Goal: Transaction & Acquisition: Purchase product/service

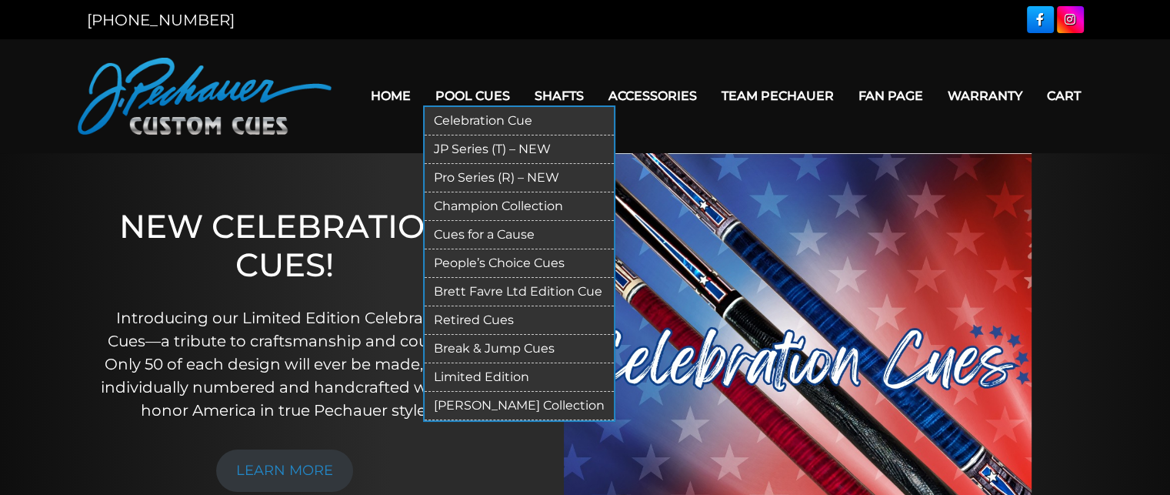
click at [477, 177] on link "Pro Series (R) – NEW" at bounding box center [519, 178] width 189 height 28
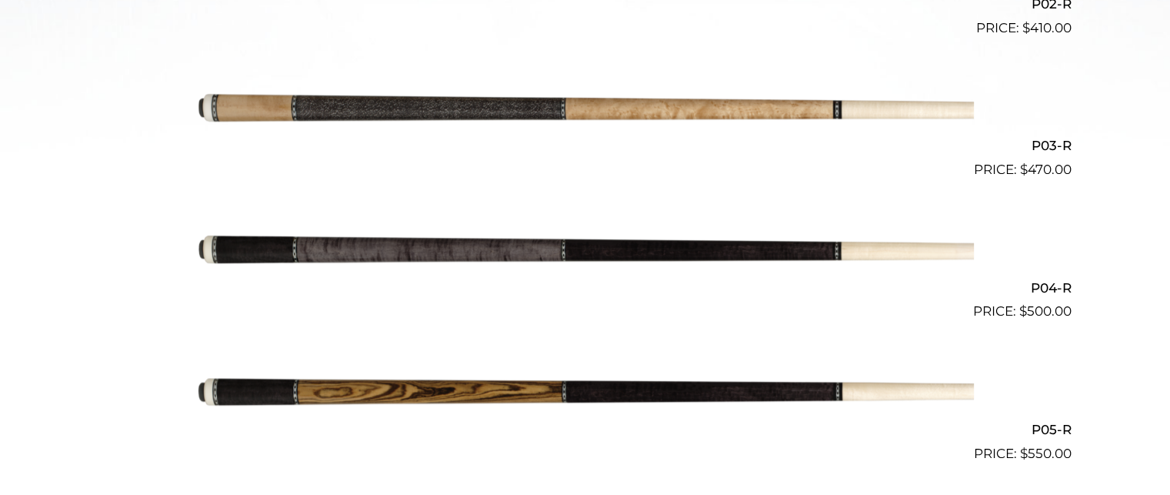
scroll to position [740, 0]
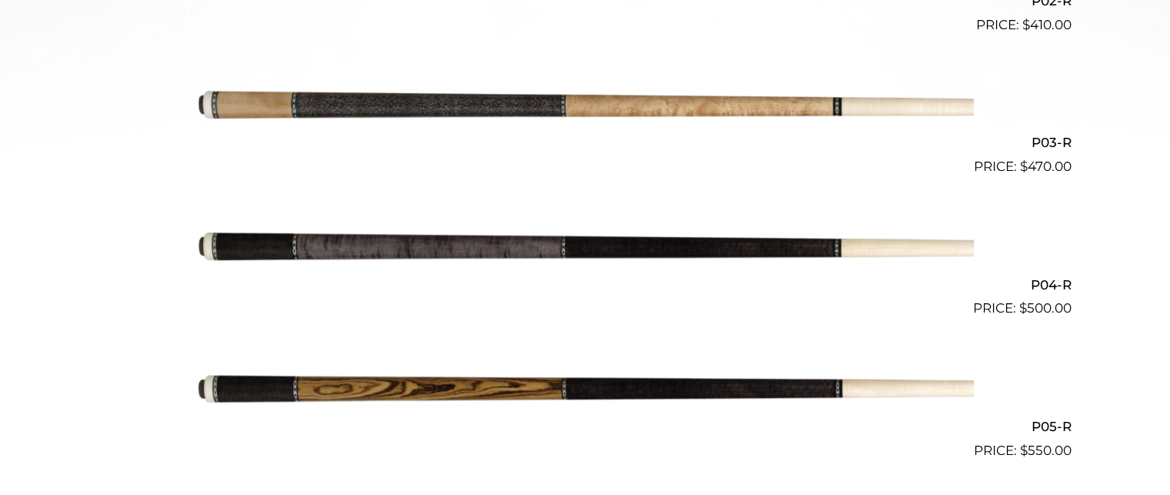
click at [622, 240] on img at bounding box center [585, 247] width 777 height 129
click at [625, 239] on img at bounding box center [585, 247] width 777 height 129
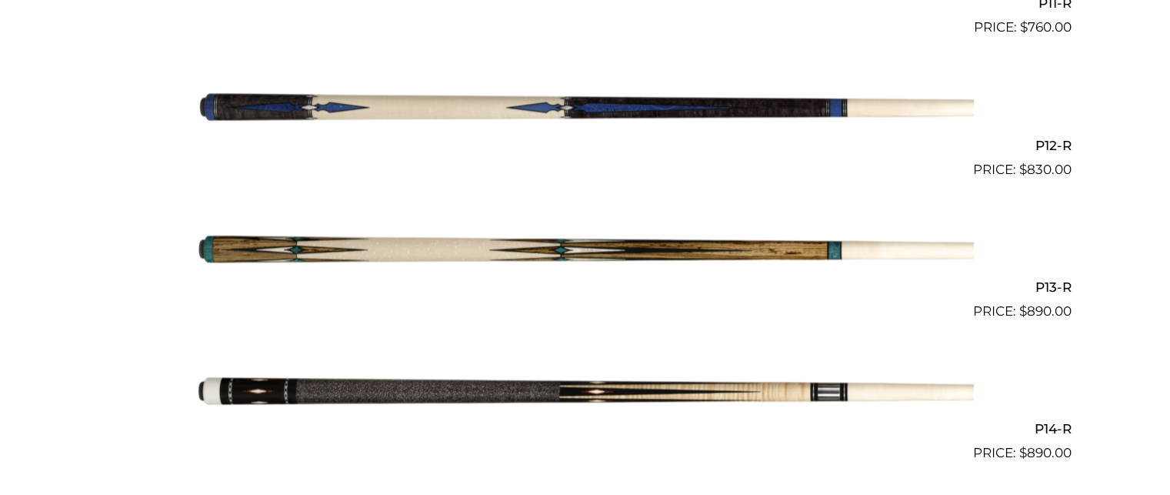
scroll to position [2013, 0]
